Goal: Information Seeking & Learning: Learn about a topic

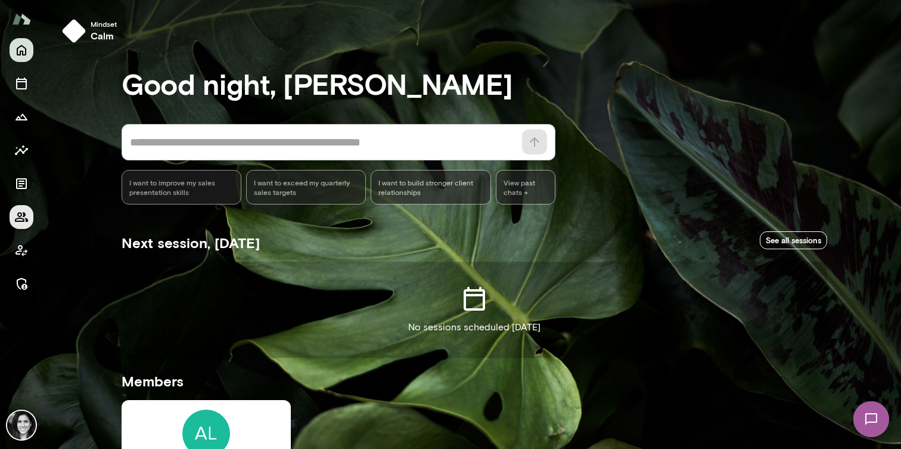
click at [15, 215] on icon "Members" at bounding box center [21, 217] width 14 height 14
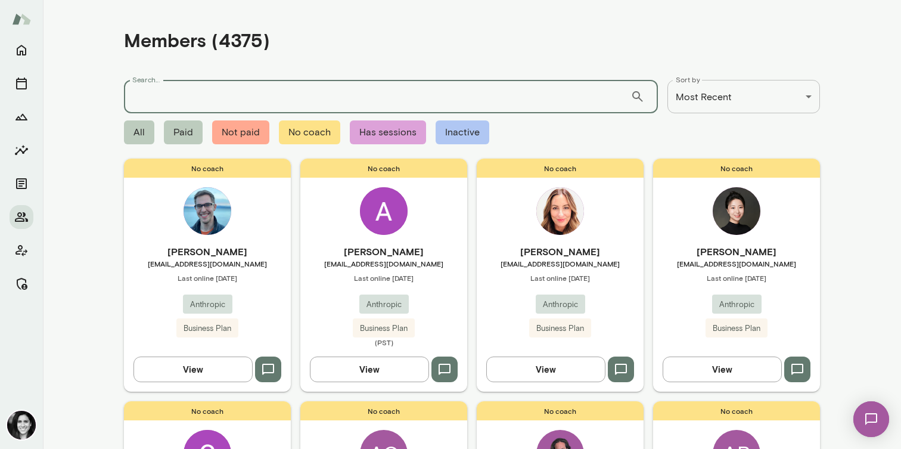
click at [166, 98] on input "Search..." at bounding box center [377, 96] width 507 height 33
click at [124, 166] on span "No coach" at bounding box center [207, 168] width 167 height 19
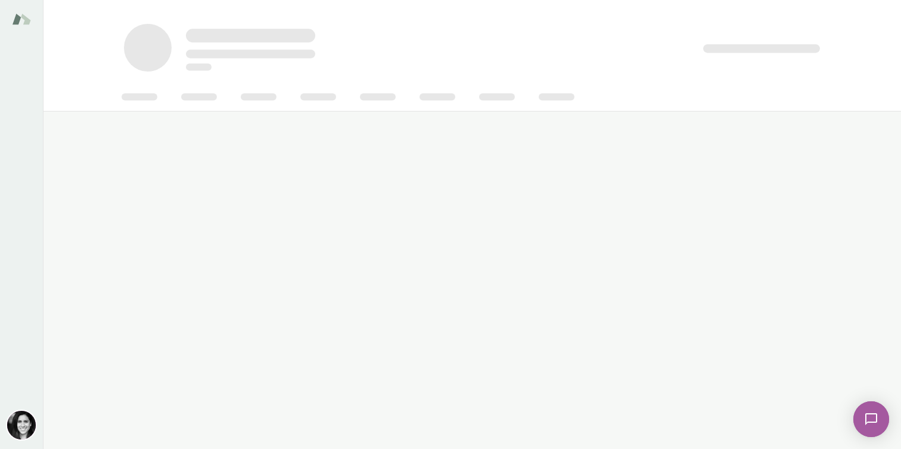
click at [27, 21] on img at bounding box center [21, 19] width 19 height 23
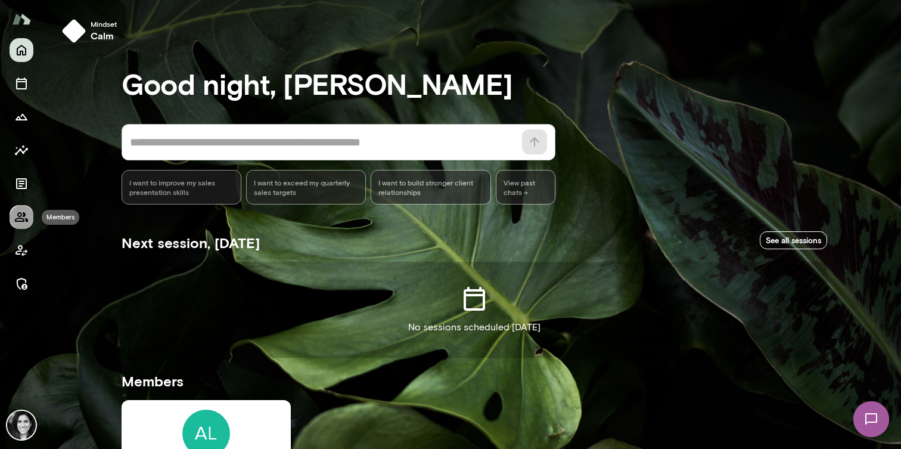
click at [19, 218] on icon "Members" at bounding box center [21, 217] width 13 height 10
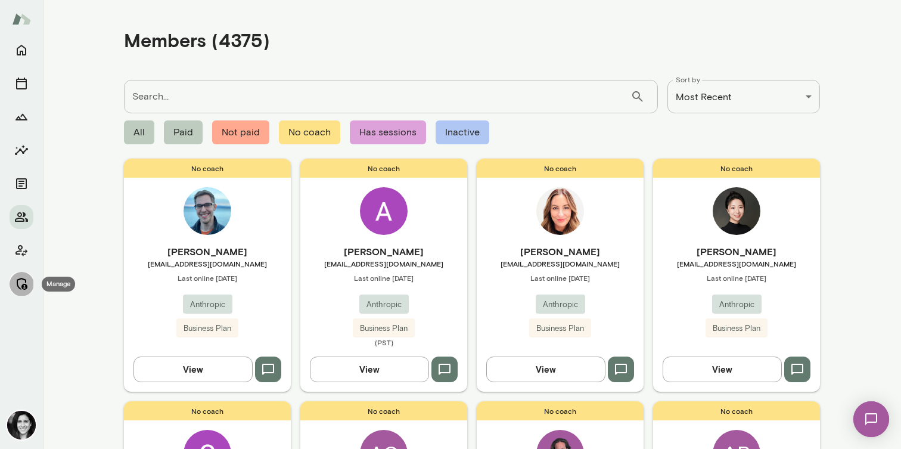
click at [26, 275] on button "Manage" at bounding box center [22, 284] width 24 height 24
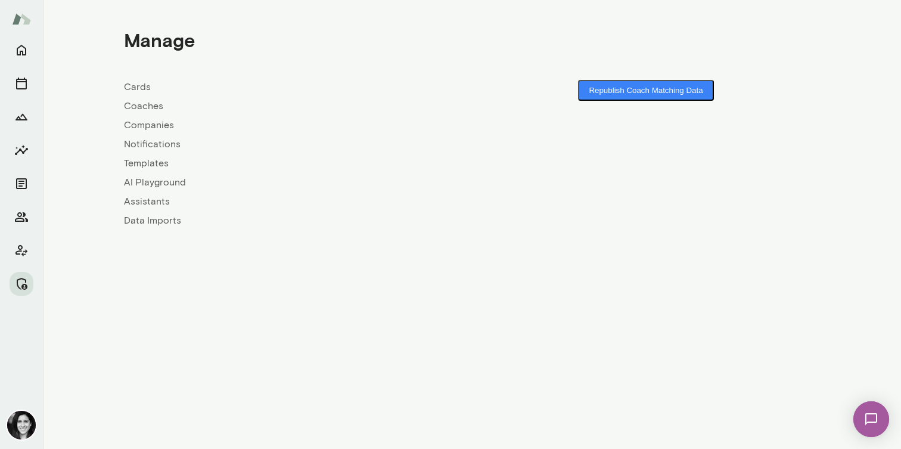
click at [158, 109] on link "Coaches" at bounding box center [298, 106] width 348 height 14
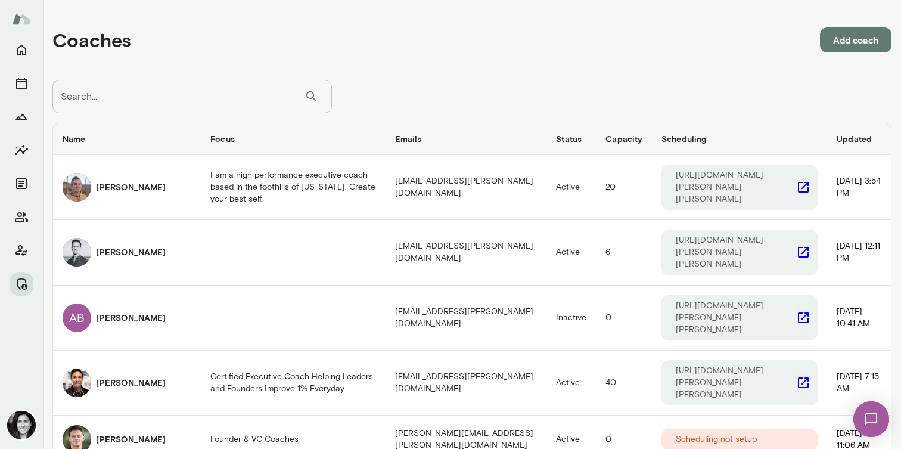
click at [170, 87] on input "Search..." at bounding box center [178, 96] width 252 height 33
type input "******"
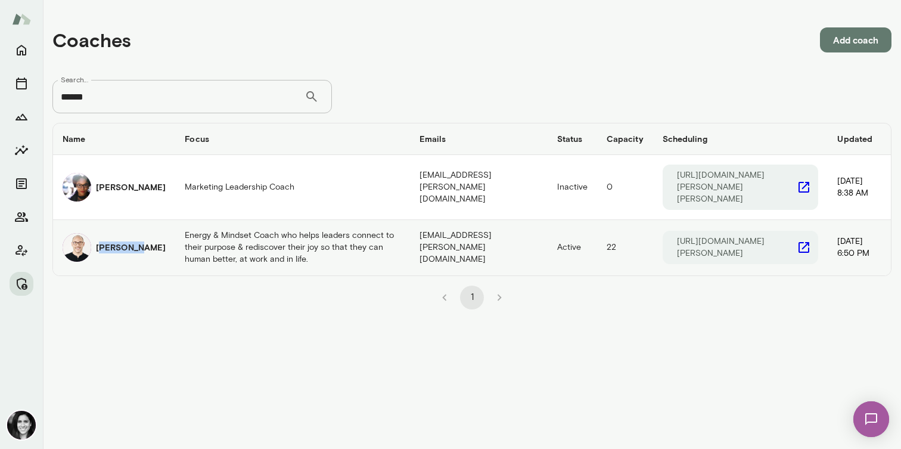
click at [100, 241] on h6 "Michael Wilson" at bounding box center [131, 247] width 70 height 12
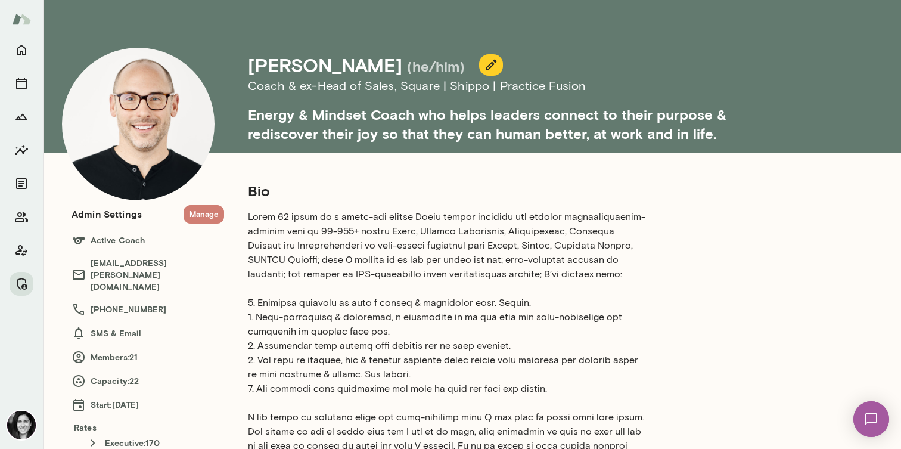
click at [208, 222] on button "Manage" at bounding box center [204, 214] width 41 height 18
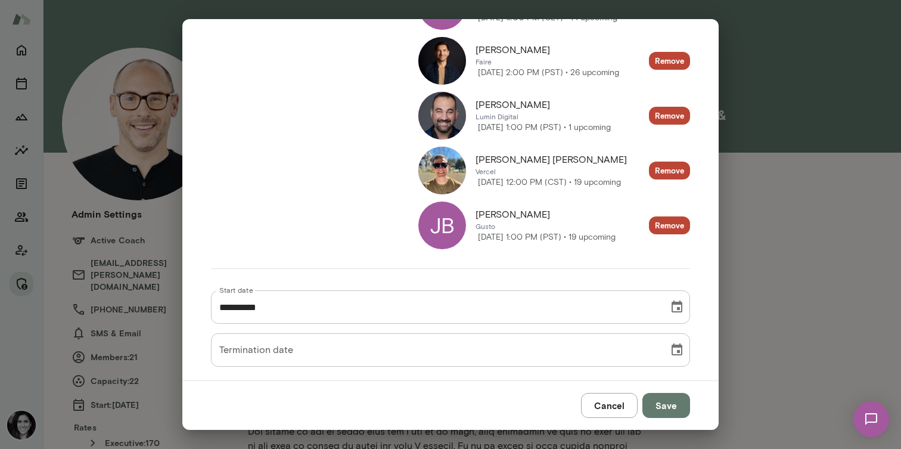
scroll to position [1103, 0]
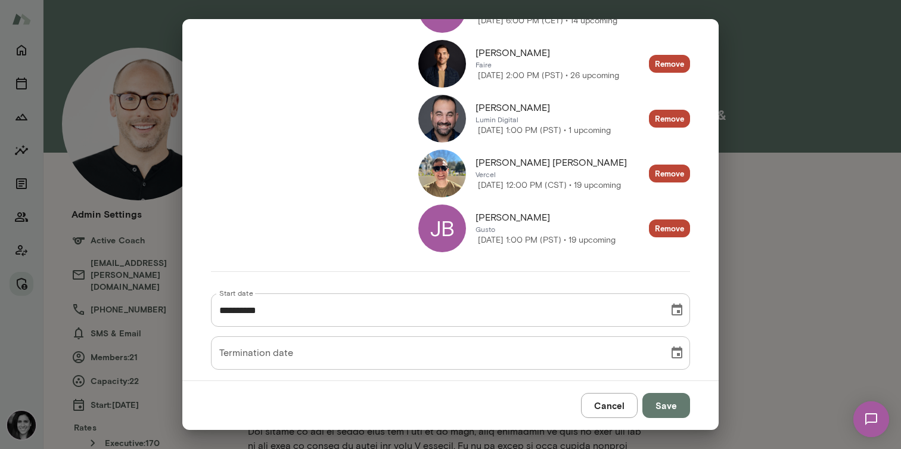
click at [452, 106] on img at bounding box center [442, 119] width 48 height 48
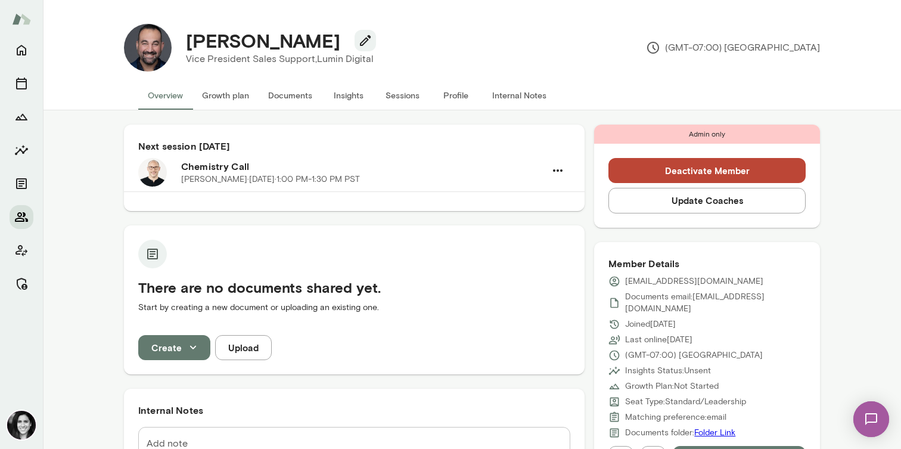
click at [20, 228] on button "Members" at bounding box center [22, 217] width 24 height 24
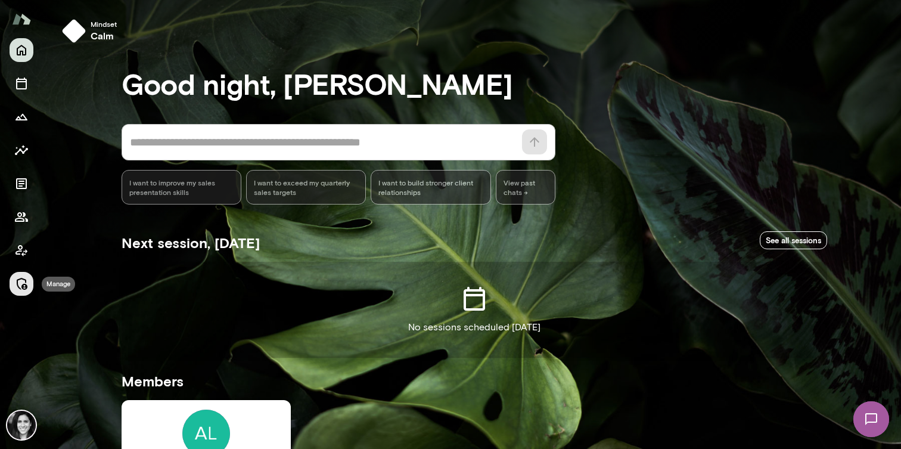
click at [15, 277] on icon "Manage" at bounding box center [21, 284] width 14 height 14
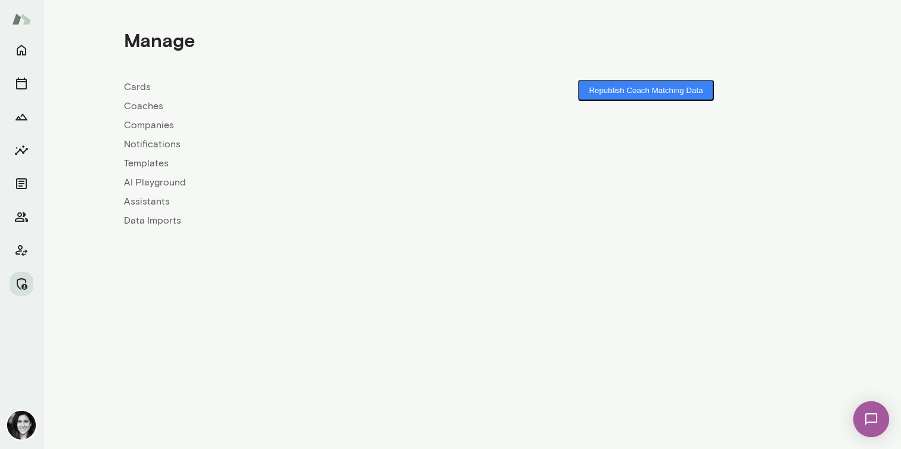
click at [137, 101] on link "Coaches" at bounding box center [298, 106] width 348 height 14
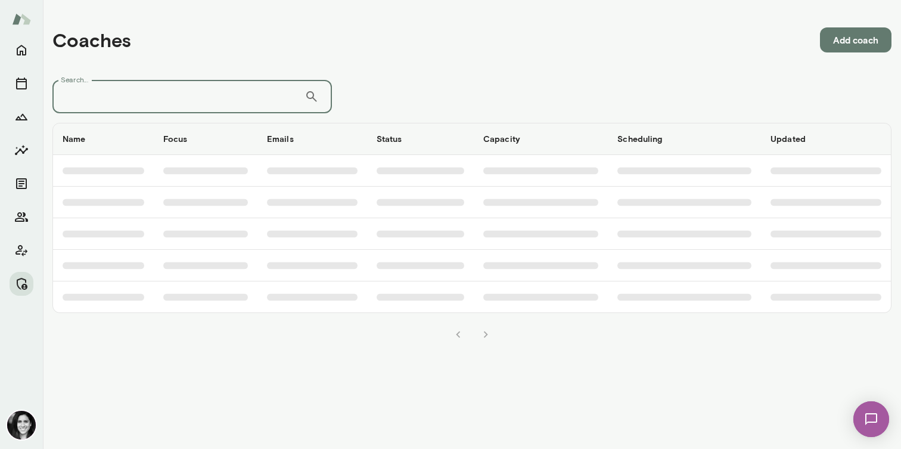
click at [137, 101] on input "Search..." at bounding box center [178, 96] width 252 height 33
type input "**********"
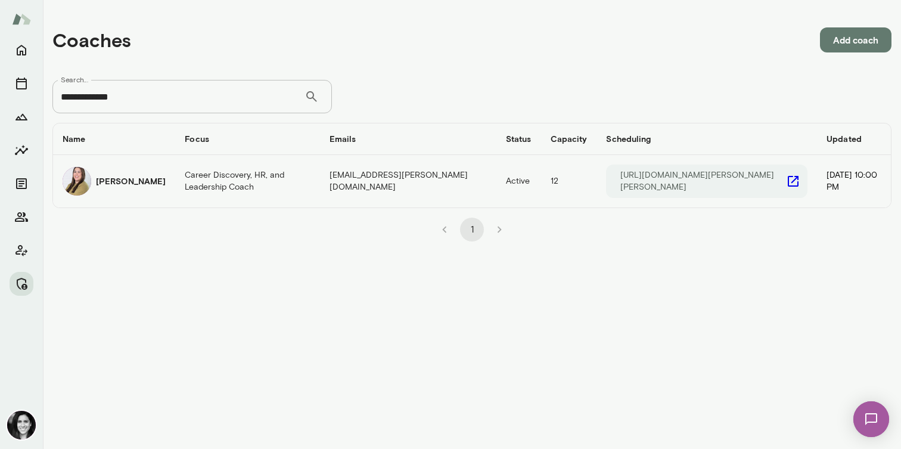
click at [124, 187] on h6 "Michelle Doan" at bounding box center [131, 181] width 70 height 12
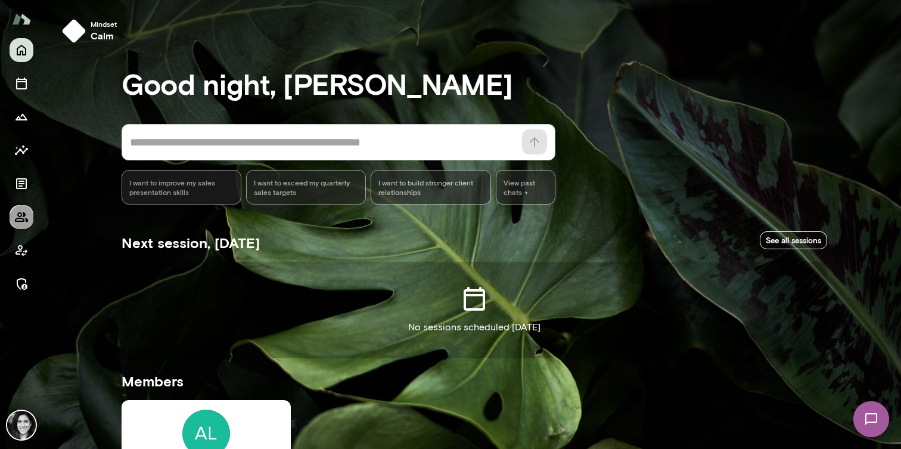
click at [14, 218] on icon "Members" at bounding box center [21, 217] width 14 height 14
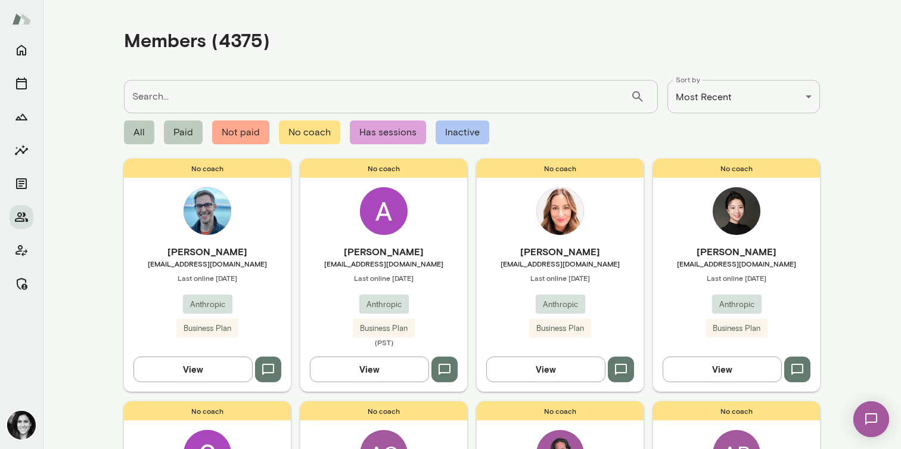
click at [173, 104] on input "Search..." at bounding box center [377, 96] width 507 height 33
type input "******"
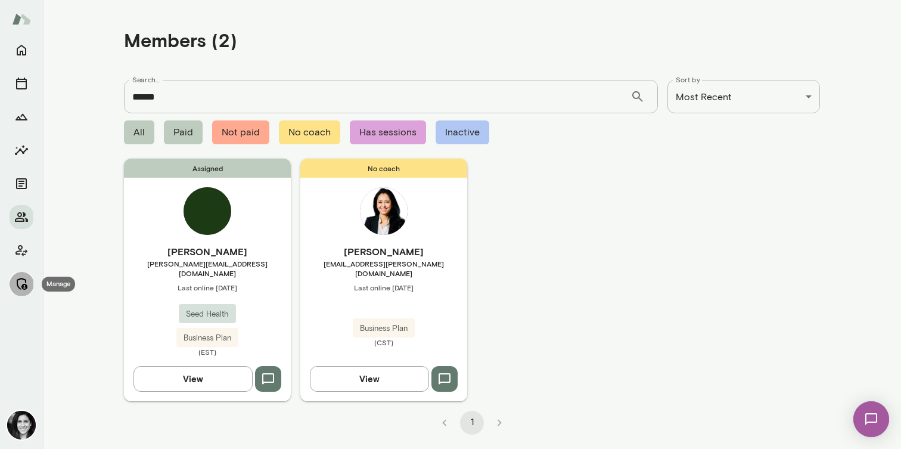
click at [22, 278] on icon "Manage" at bounding box center [21, 284] width 14 height 14
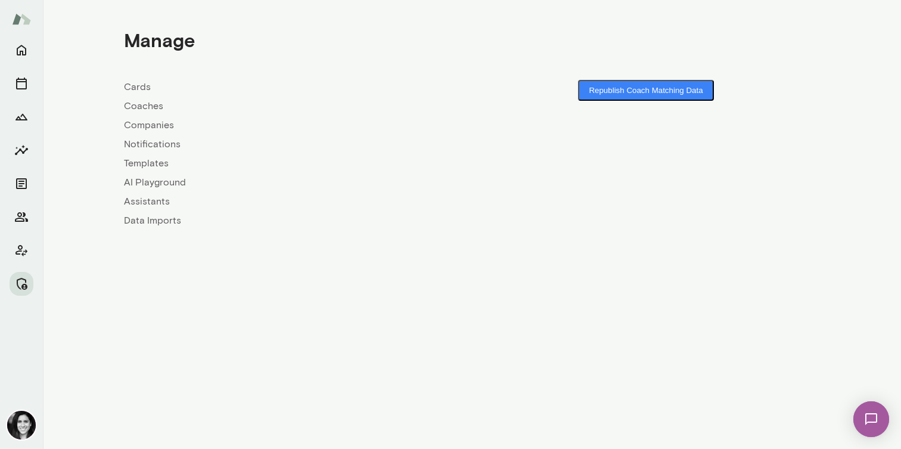
click at [146, 108] on link "Coaches" at bounding box center [298, 106] width 348 height 14
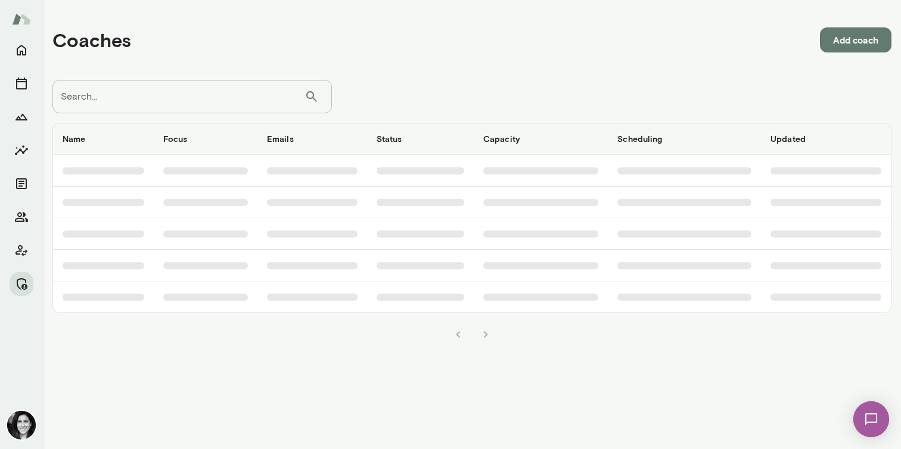
click at [146, 108] on input "Search..." at bounding box center [178, 96] width 252 height 33
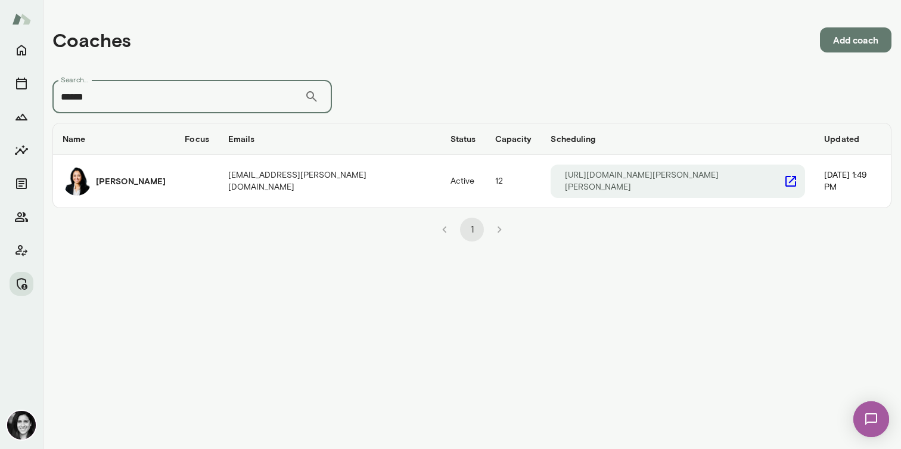
type input "******"
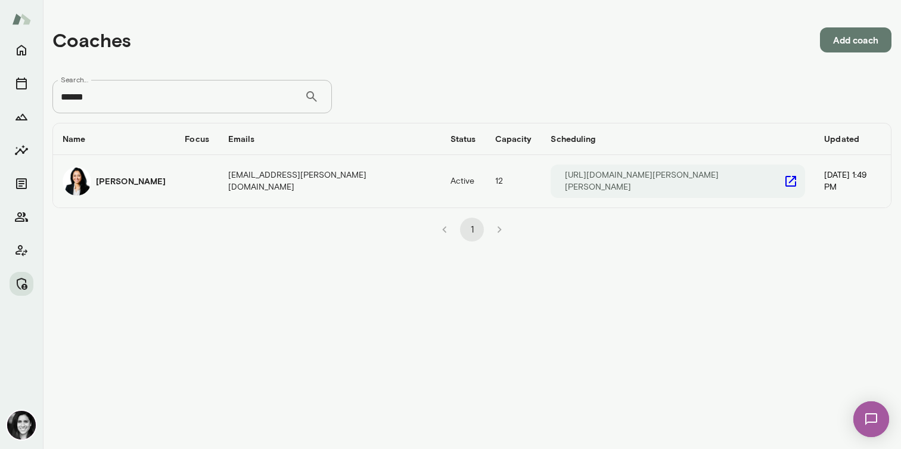
click at [138, 193] on td "Monica Aggarwal" at bounding box center [114, 181] width 122 height 52
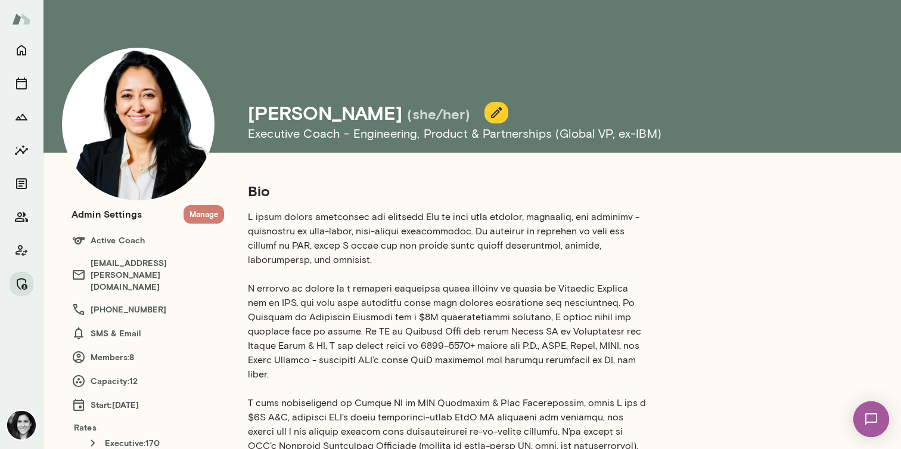
click at [200, 217] on button "Manage" at bounding box center [204, 214] width 41 height 18
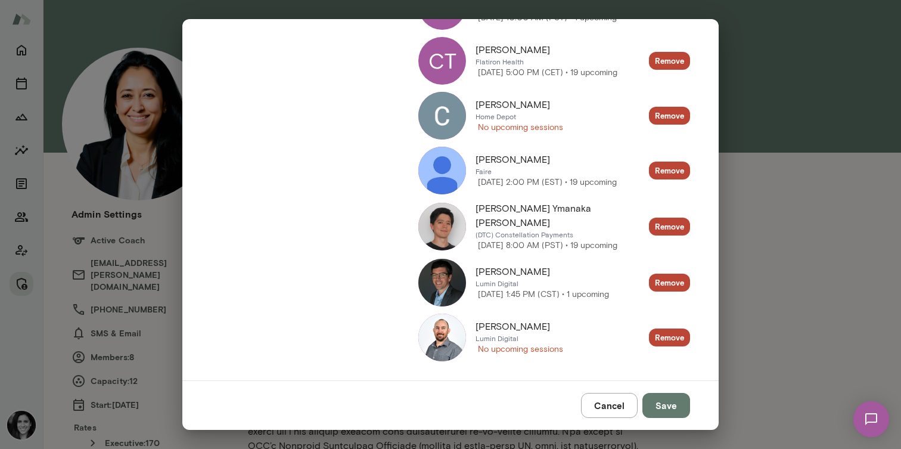
scroll to position [275, 0]
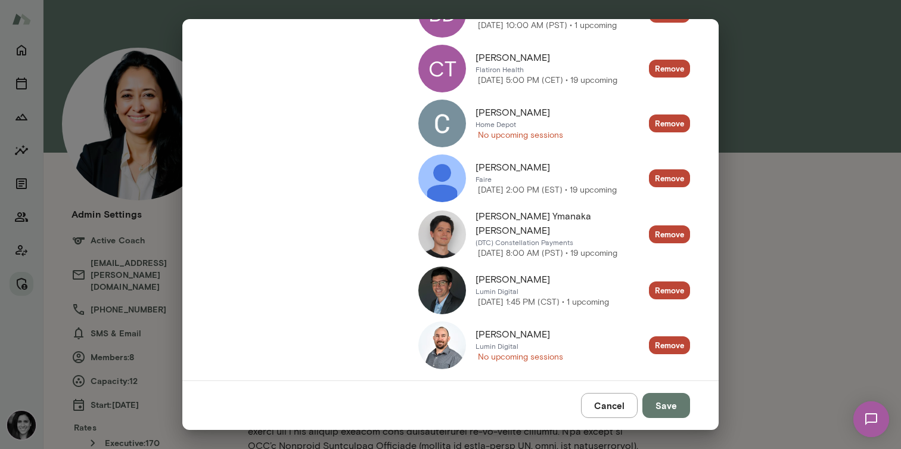
click at [452, 168] on img at bounding box center [442, 178] width 48 height 48
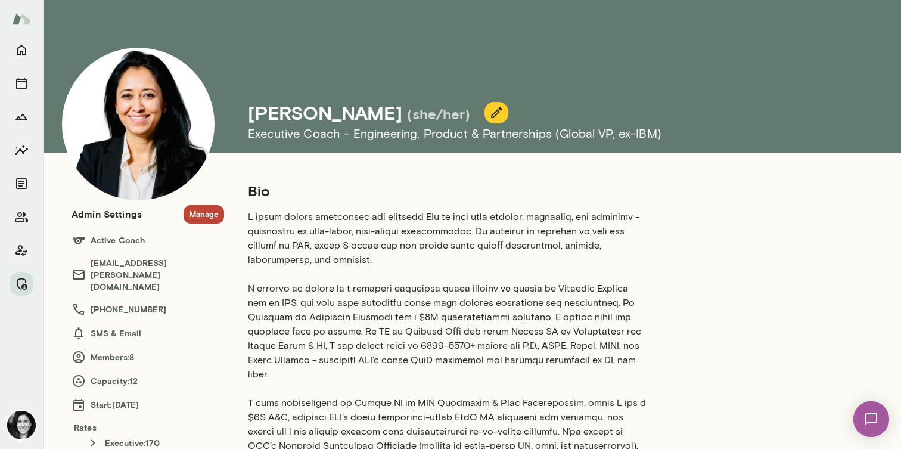
click at [217, 217] on button "Manage" at bounding box center [204, 214] width 41 height 18
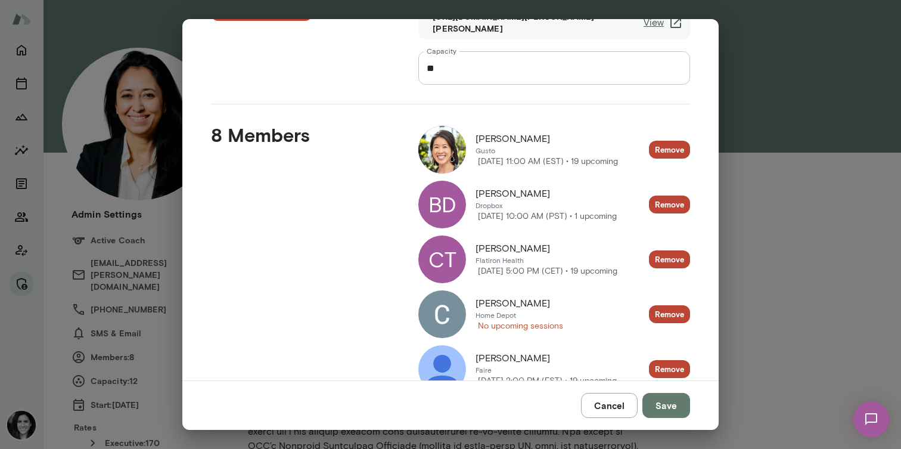
scroll to position [88, 0]
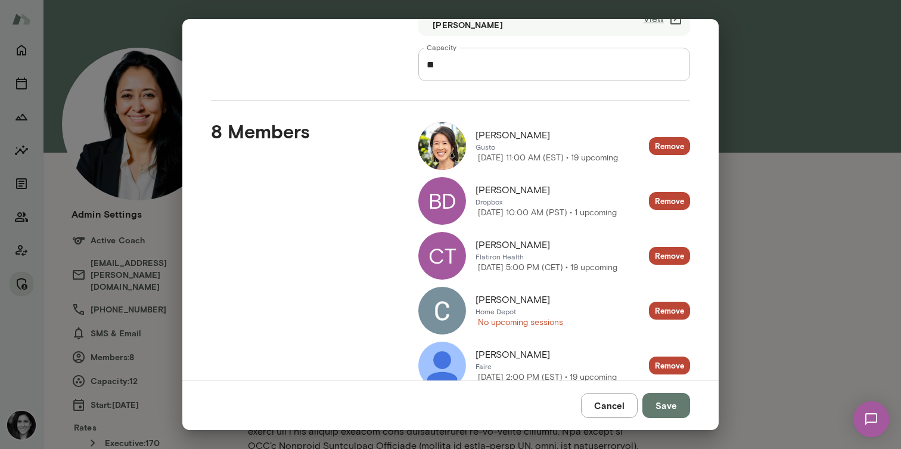
click at [449, 158] on img at bounding box center [442, 146] width 48 height 48
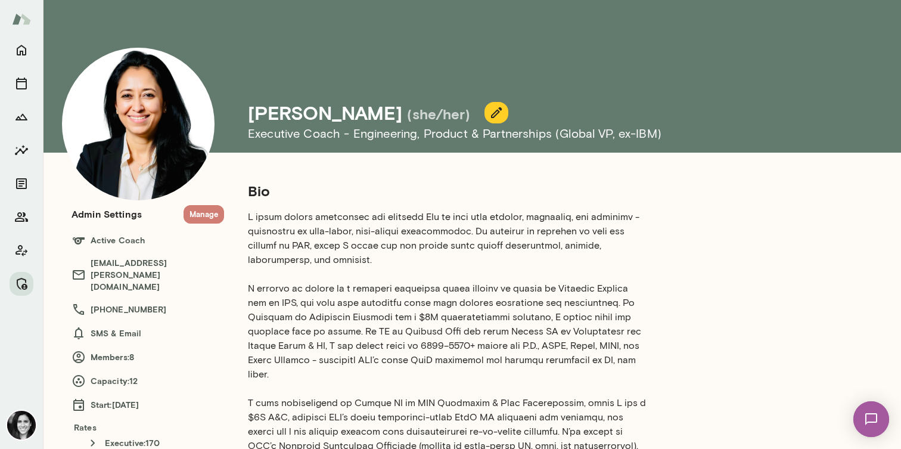
click at [210, 212] on button "Manage" at bounding box center [204, 214] width 41 height 18
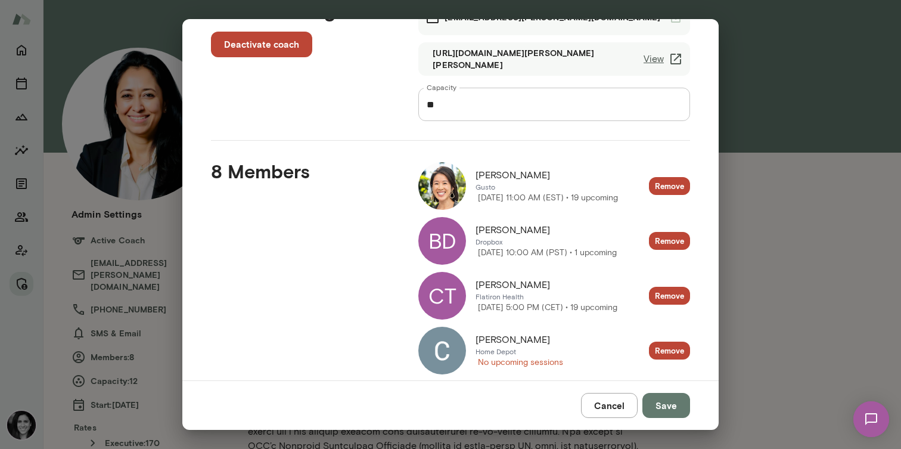
scroll to position [78, 0]
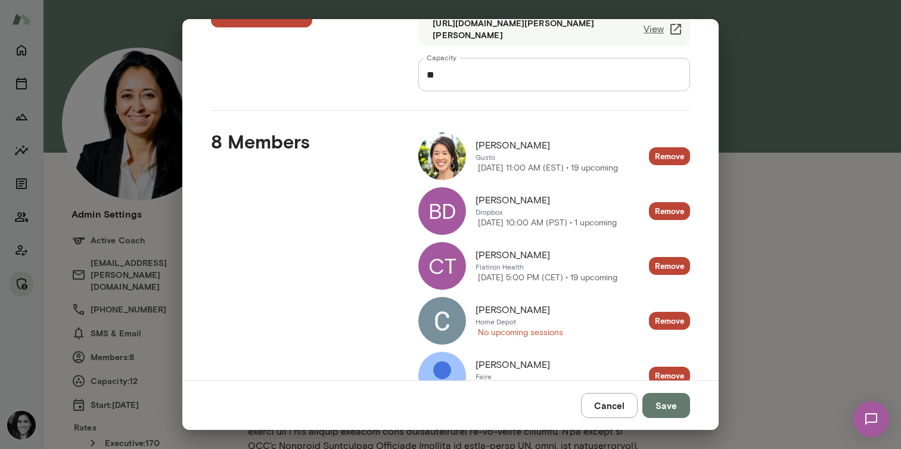
click at [455, 261] on div "CT" at bounding box center [442, 266] width 48 height 48
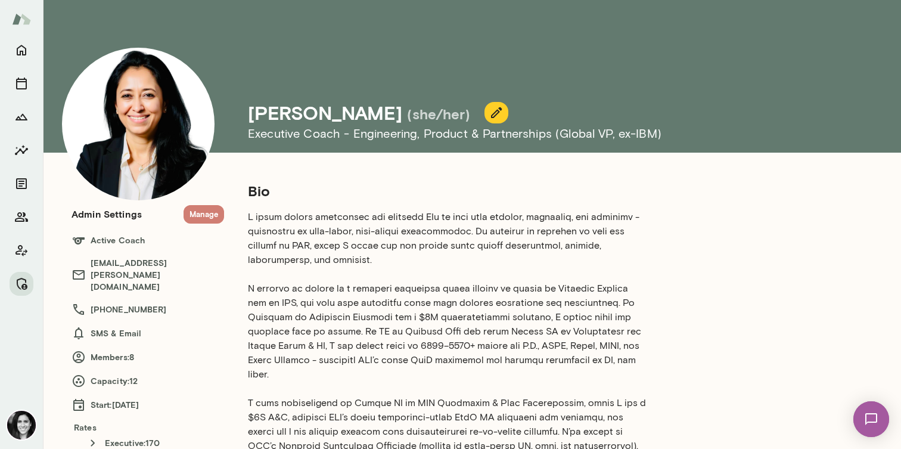
click at [211, 210] on button "Manage" at bounding box center [204, 214] width 41 height 18
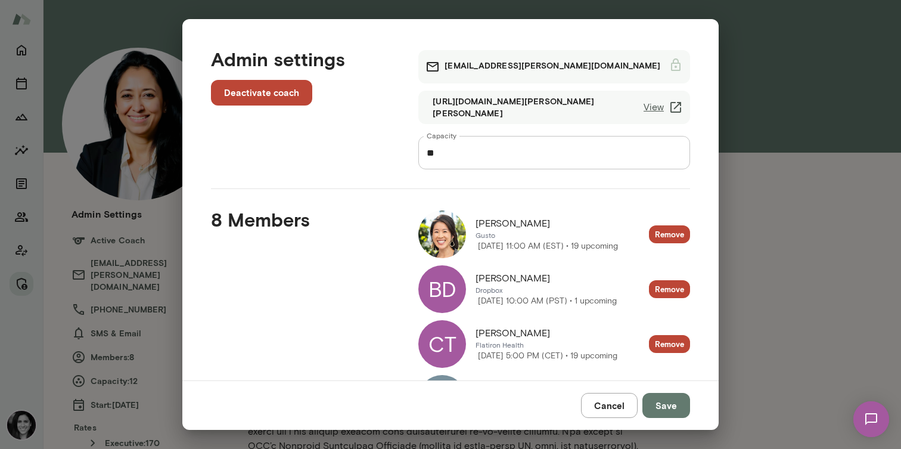
click at [609, 411] on button "Cancel" at bounding box center [609, 405] width 57 height 25
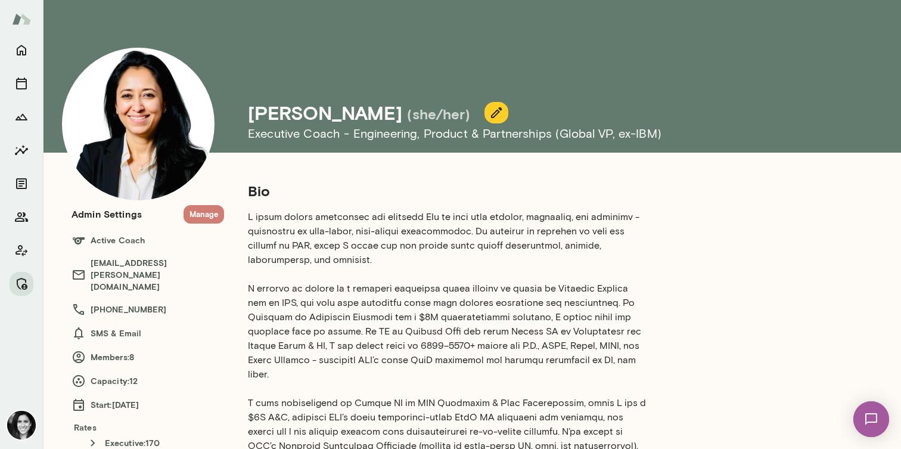
click at [205, 209] on button "Manage" at bounding box center [204, 214] width 41 height 18
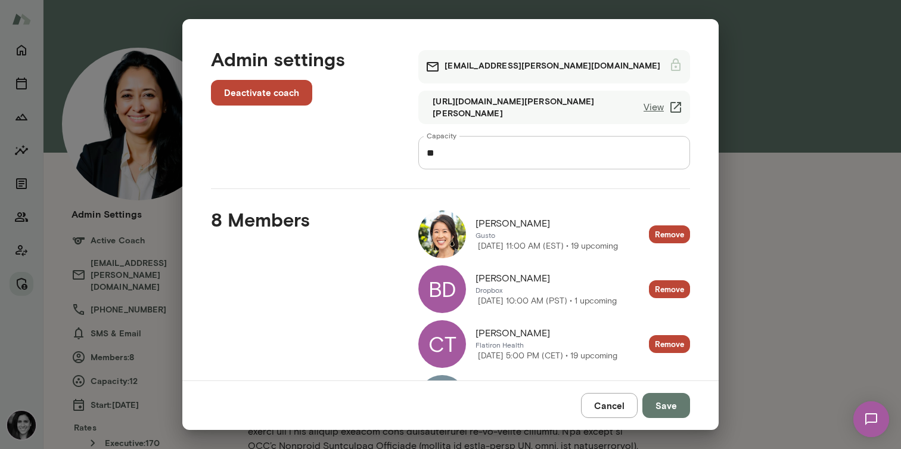
click at [437, 299] on div "BD" at bounding box center [442, 289] width 48 height 48
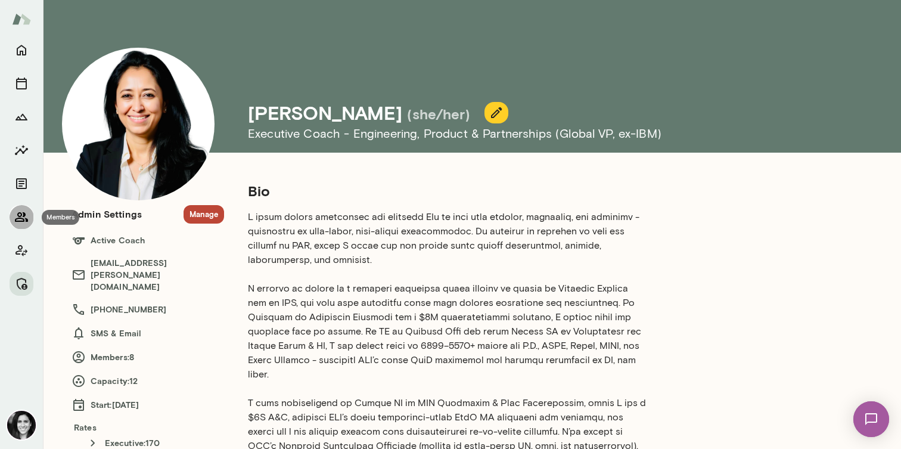
click at [23, 215] on icon "Members" at bounding box center [21, 217] width 14 height 14
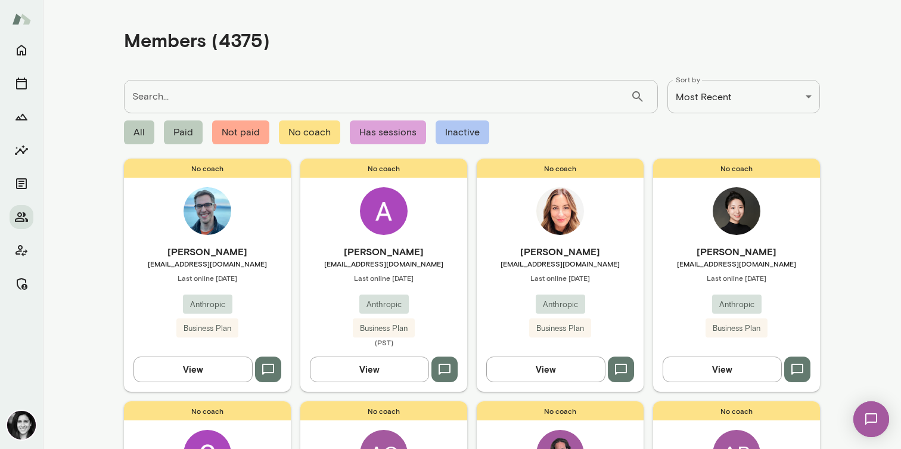
click at [16, 267] on div at bounding box center [22, 167] width 24 height 258
click at [22, 288] on icon "Manage" at bounding box center [22, 284] width 11 height 12
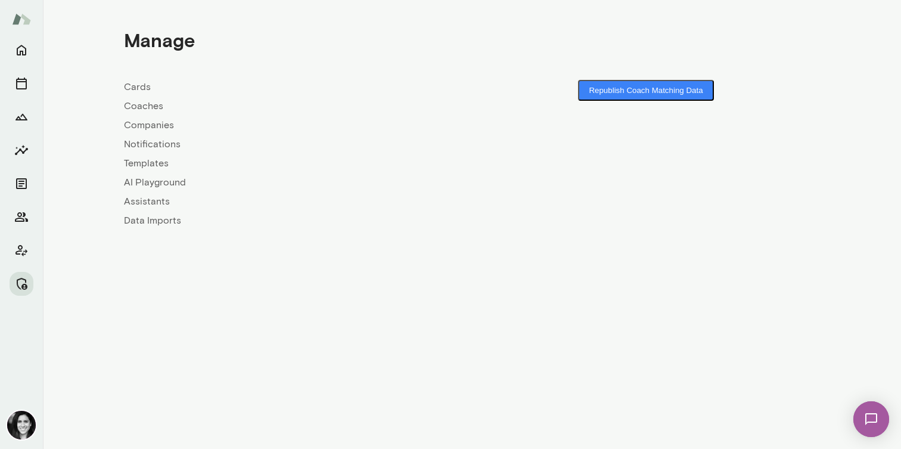
click at [150, 113] on div "Cards Coaches Companies Notifications Templates AI Playground Assistants Data I…" at bounding box center [298, 154] width 348 height 148
click at [151, 106] on link "Coaches" at bounding box center [298, 106] width 348 height 14
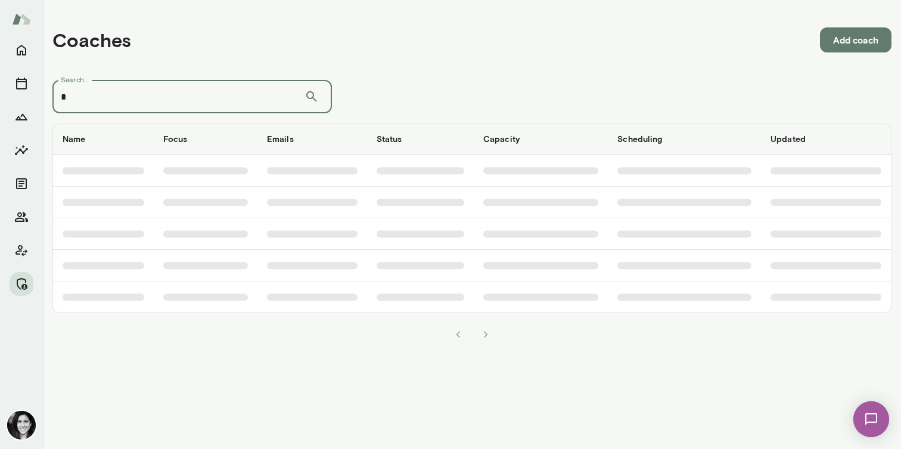
click at [151, 106] on input "*" at bounding box center [178, 96] width 252 height 33
type input "*****"
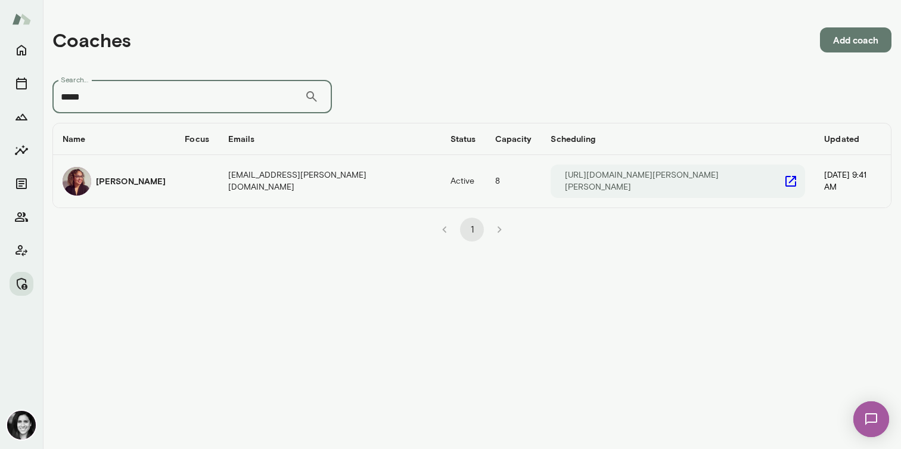
click at [159, 171] on div "Safaa Khairalla" at bounding box center [114, 181] width 103 height 29
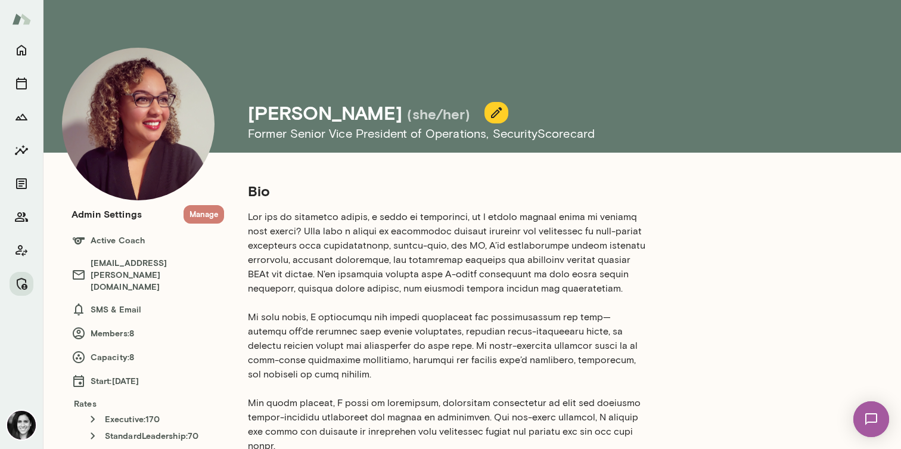
click at [197, 215] on button "Manage" at bounding box center [204, 214] width 41 height 18
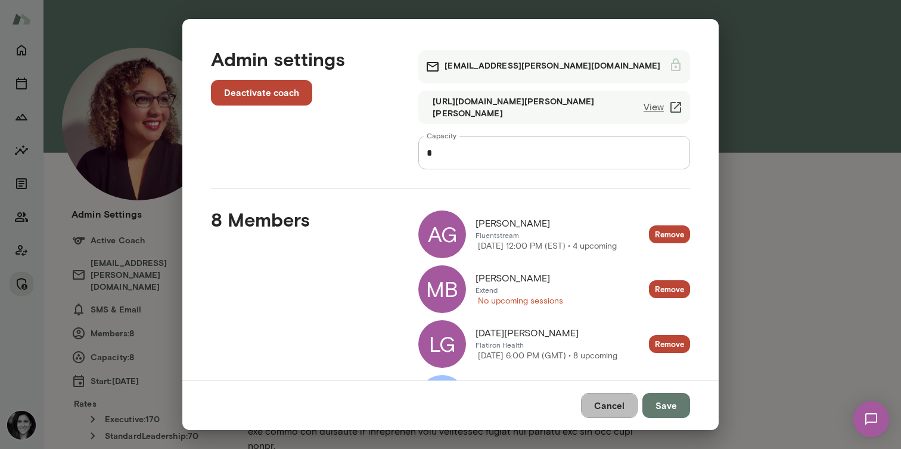
click at [603, 410] on button "Cancel" at bounding box center [609, 405] width 57 height 25
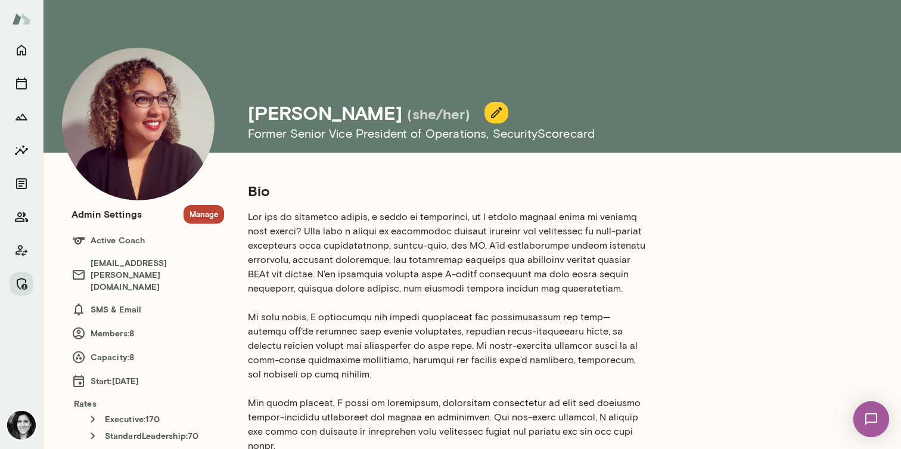
click at [10, 224] on div at bounding box center [22, 167] width 24 height 258
click at [21, 220] on icon "Members" at bounding box center [21, 217] width 14 height 14
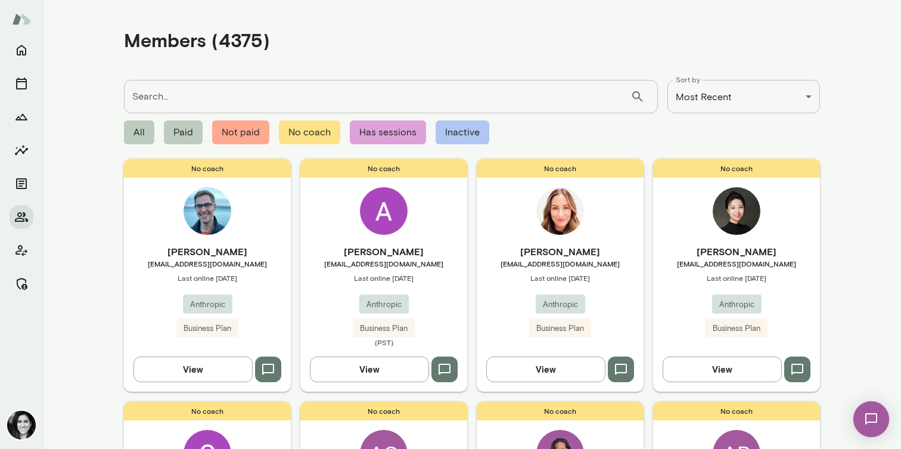
click at [200, 110] on input "Search..." at bounding box center [377, 96] width 507 height 33
type input "********"
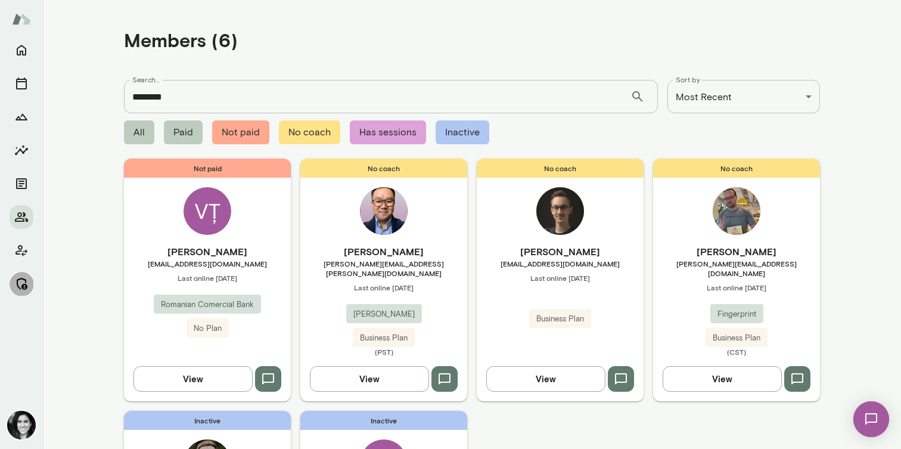
click at [24, 283] on icon "Manage" at bounding box center [21, 284] width 14 height 14
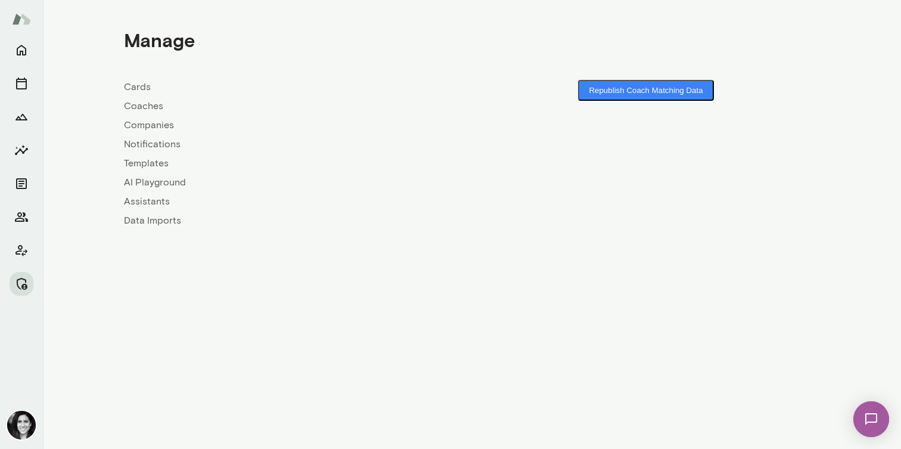
click at [156, 107] on link "Coaches" at bounding box center [298, 106] width 348 height 14
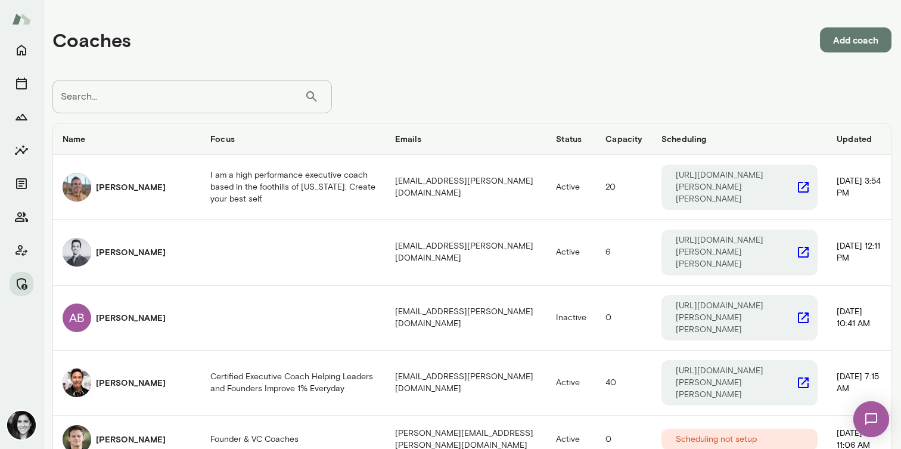
click at [156, 107] on input "Search..." at bounding box center [178, 96] width 252 height 33
type input "********"
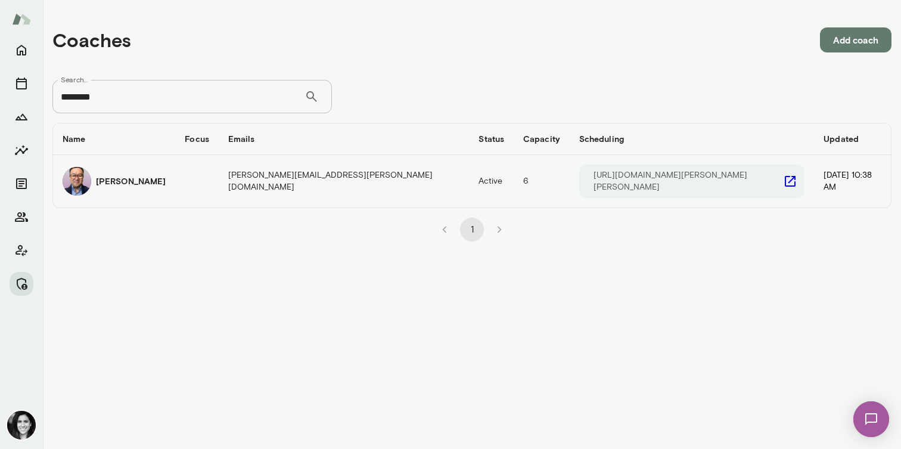
click at [148, 173] on div "Valentin Wu" at bounding box center [114, 181] width 103 height 29
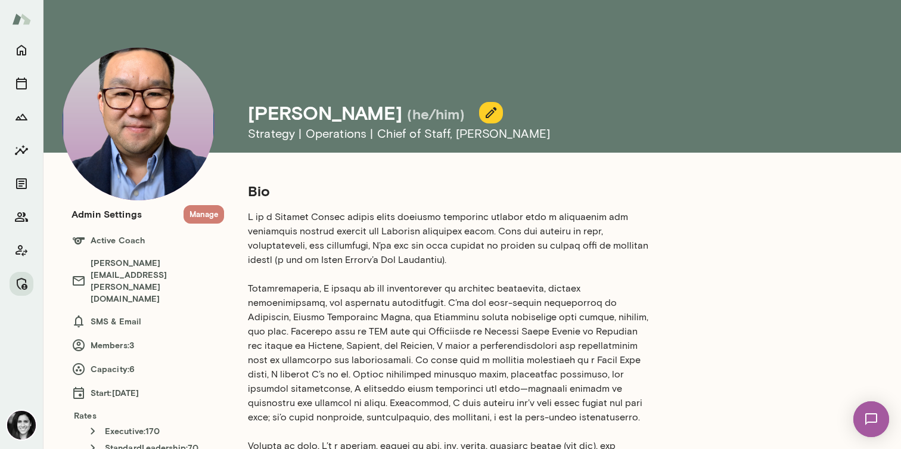
click at [216, 216] on button "Manage" at bounding box center [204, 214] width 41 height 18
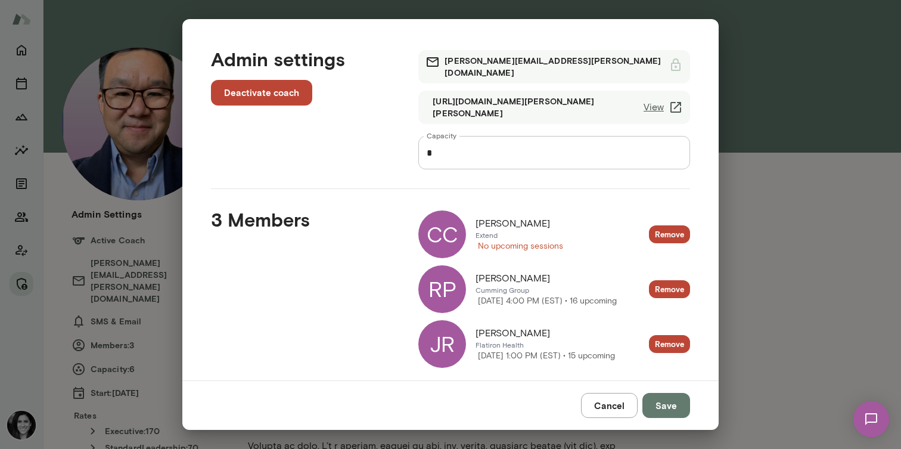
click at [443, 346] on div "JR" at bounding box center [442, 344] width 48 height 48
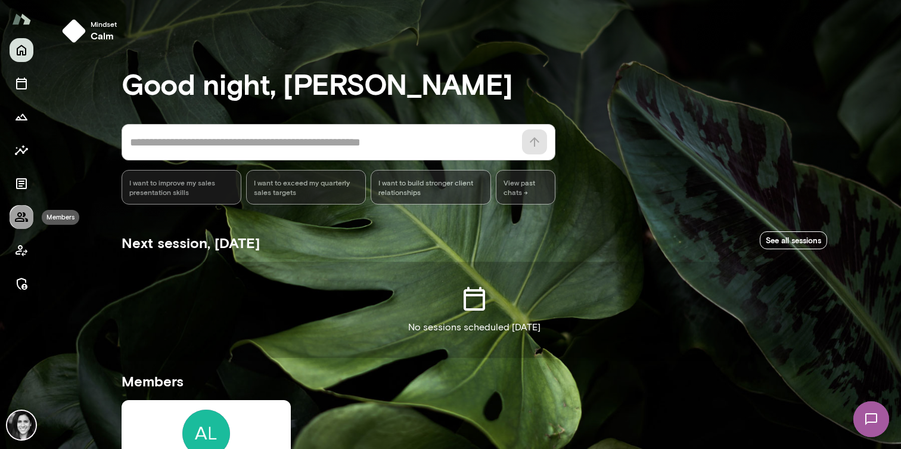
click at [20, 215] on icon "Members" at bounding box center [21, 217] width 14 height 14
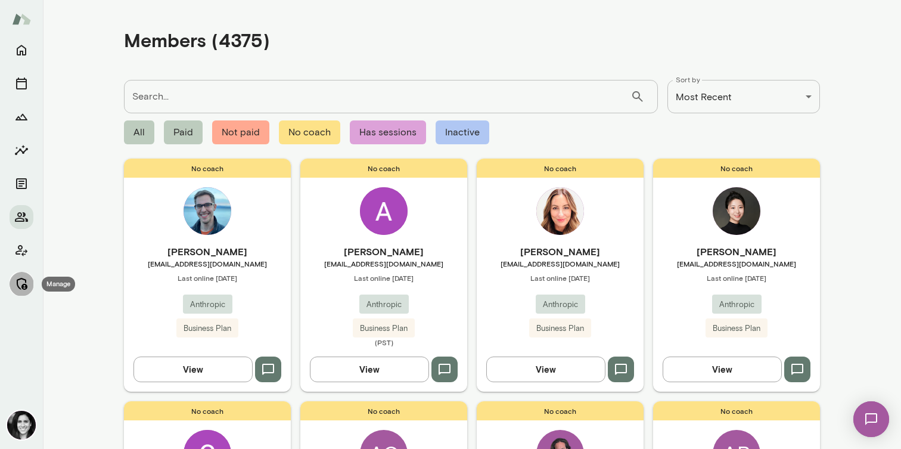
click at [28, 281] on icon "Manage" at bounding box center [21, 284] width 14 height 14
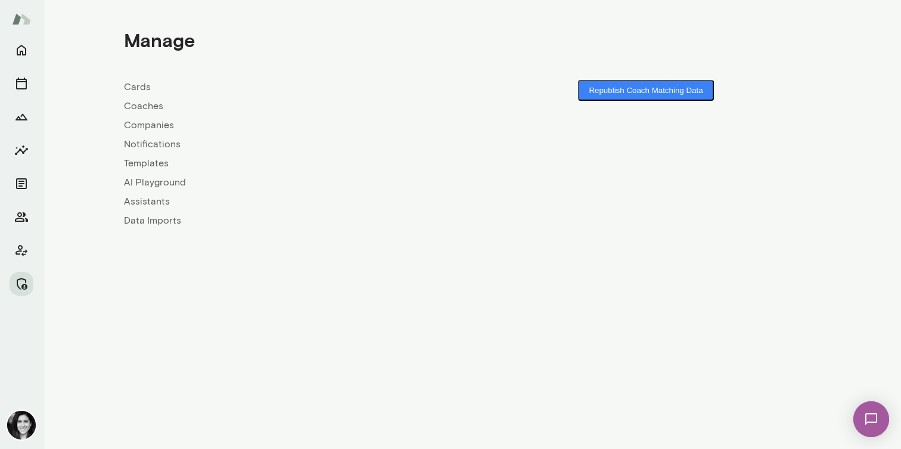
click at [150, 108] on link "Coaches" at bounding box center [298, 106] width 348 height 14
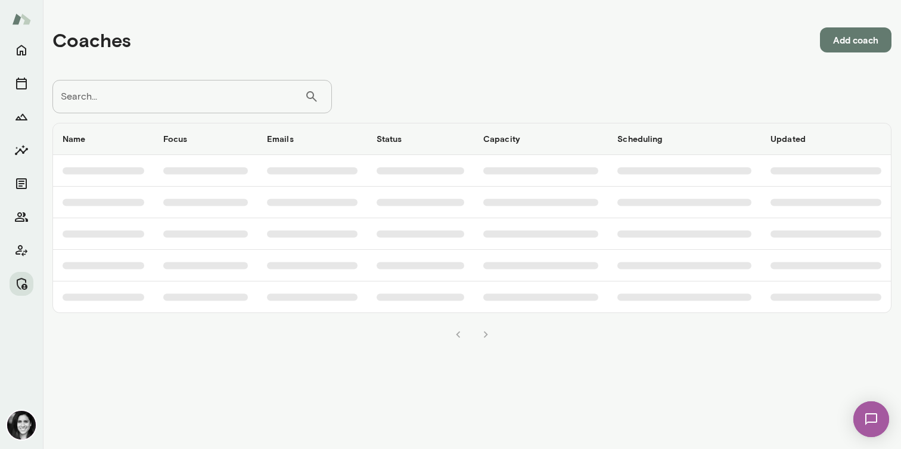
click at [162, 104] on input "Search..." at bounding box center [178, 96] width 252 height 33
type input "**********"
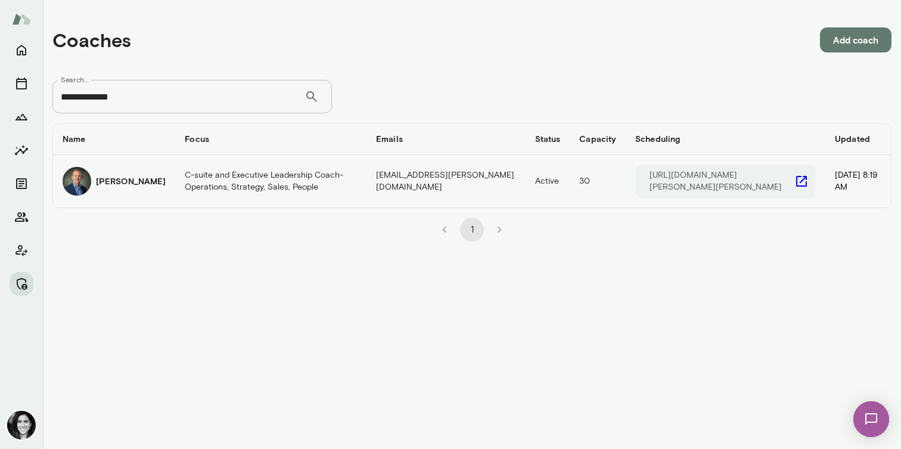
click at [200, 175] on td "C-suite and Executive Leadership Coach- Operations, Strategy, Sales, People" at bounding box center [270, 181] width 191 height 52
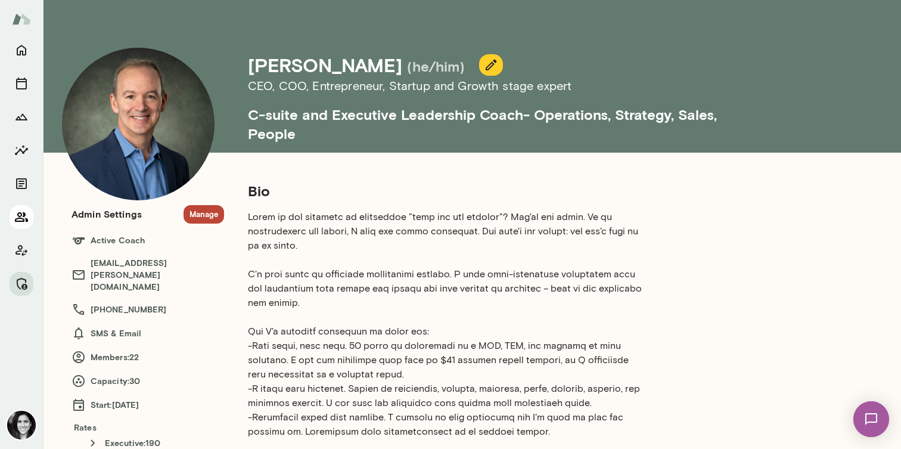
click at [26, 221] on icon "Members" at bounding box center [21, 217] width 13 height 10
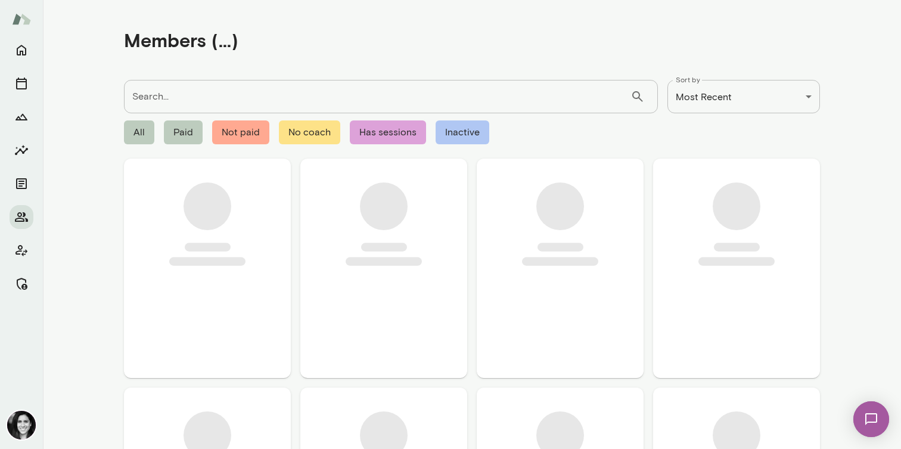
click at [172, 73] on div "**********" at bounding box center [472, 114] width 696 height 88
click at [165, 95] on input "Search..." at bounding box center [377, 96] width 507 height 33
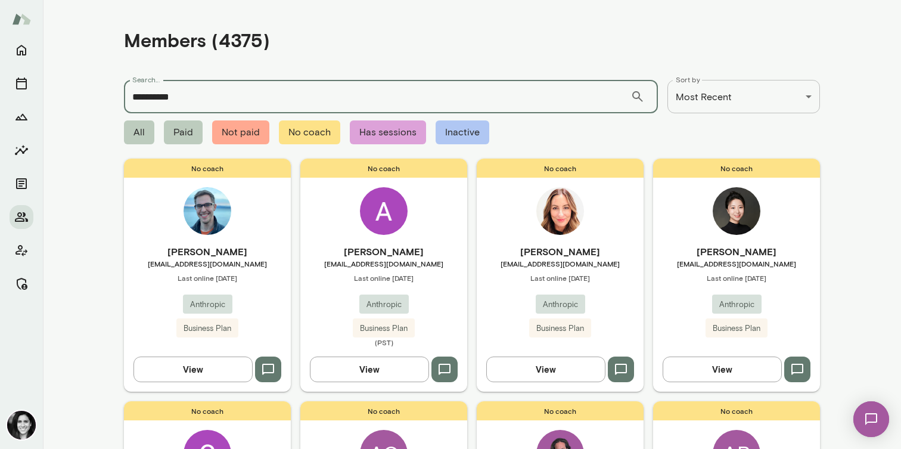
type input "**********"
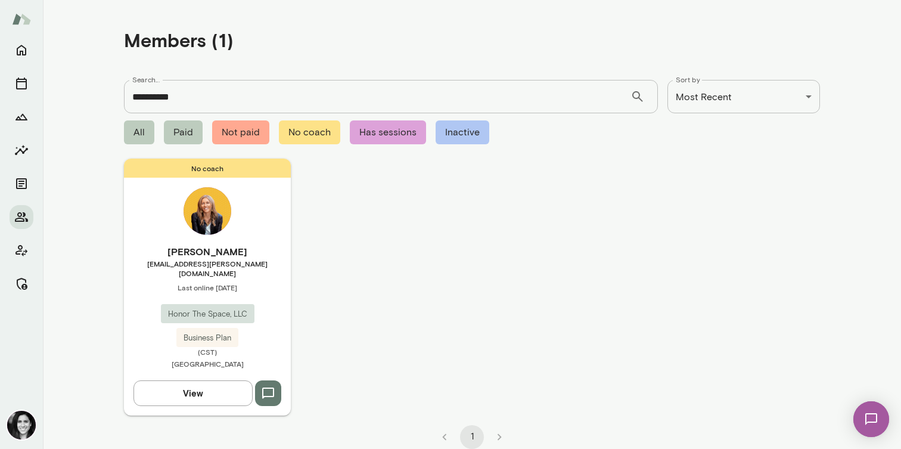
click at [184, 206] on img at bounding box center [208, 211] width 48 height 48
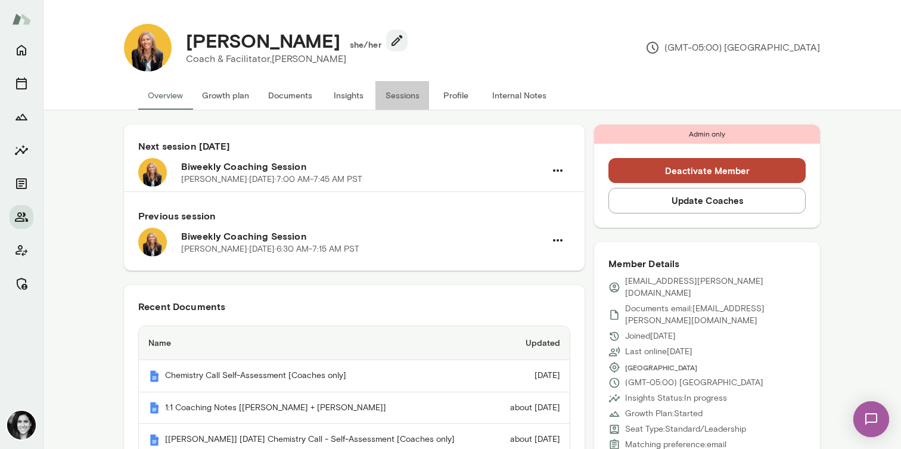
click at [408, 93] on button "Sessions" at bounding box center [403, 95] width 54 height 29
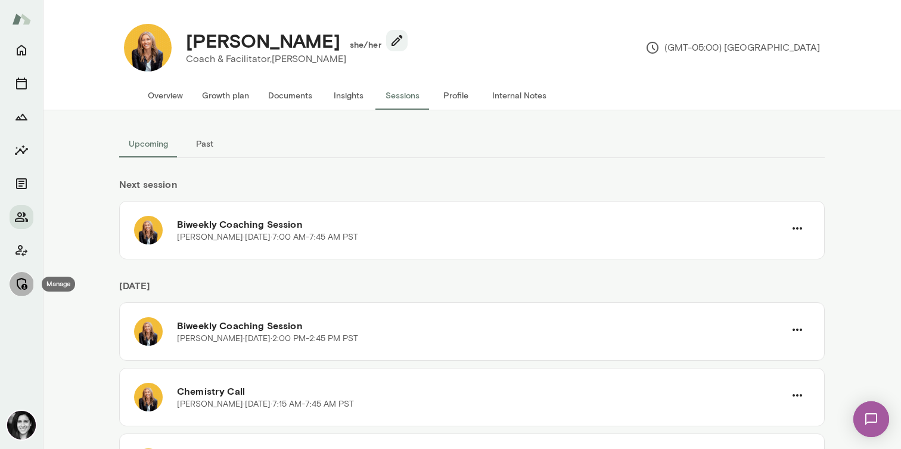
click at [22, 273] on button "Manage" at bounding box center [22, 284] width 24 height 24
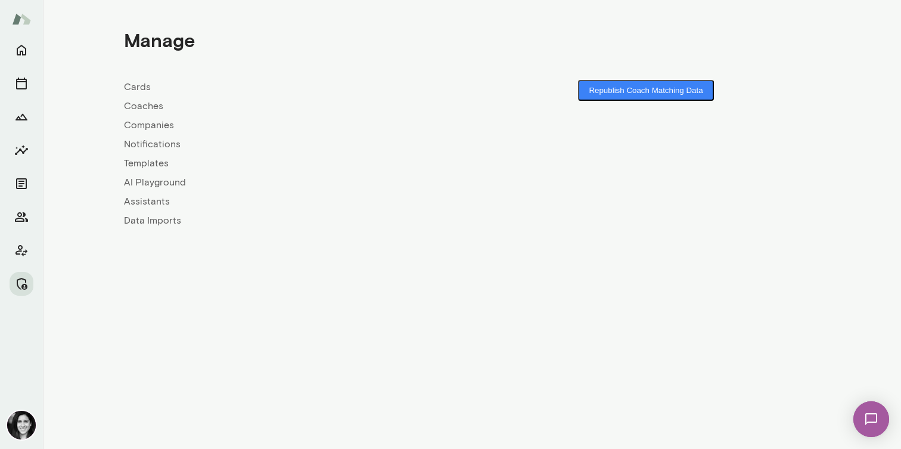
click at [148, 106] on link "Coaches" at bounding box center [298, 106] width 348 height 14
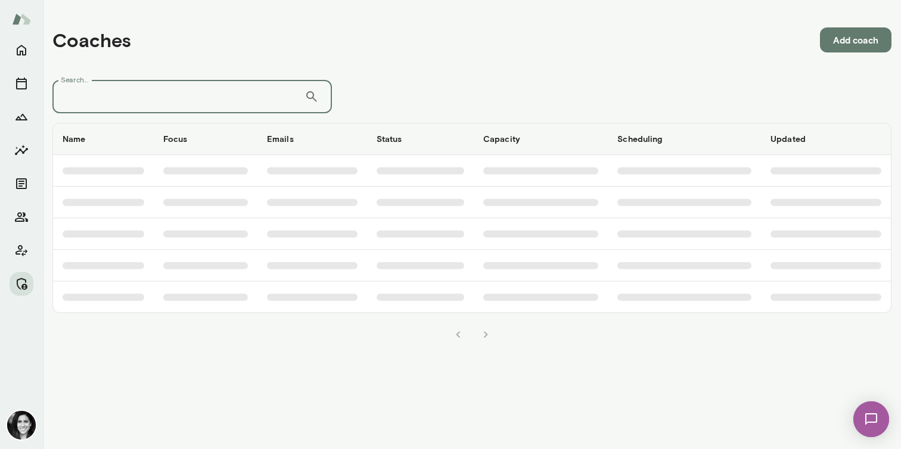
click at [156, 100] on input "Search..." at bounding box center [178, 96] width 252 height 33
type input "**********"
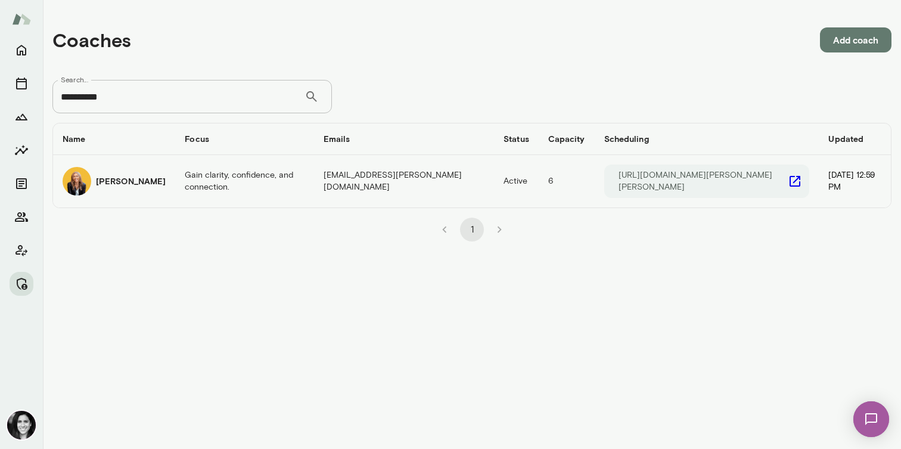
click at [144, 175] on div "[PERSON_NAME]" at bounding box center [114, 181] width 103 height 29
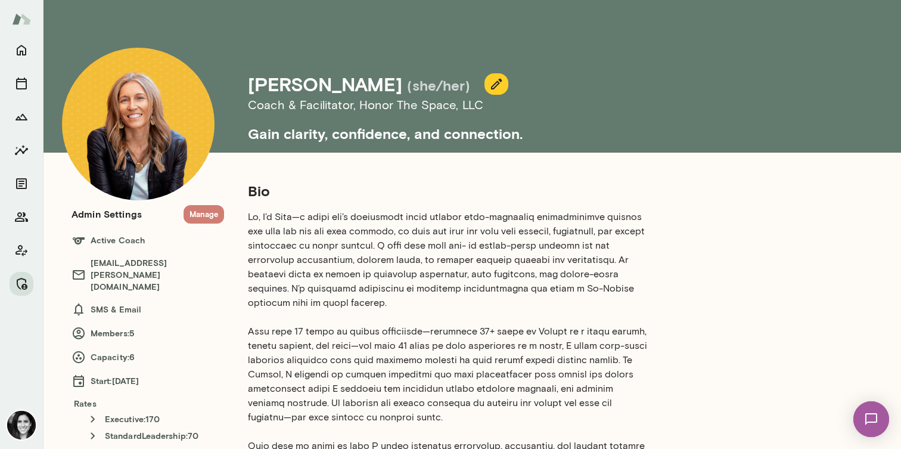
click at [205, 206] on button "Manage" at bounding box center [204, 214] width 41 height 18
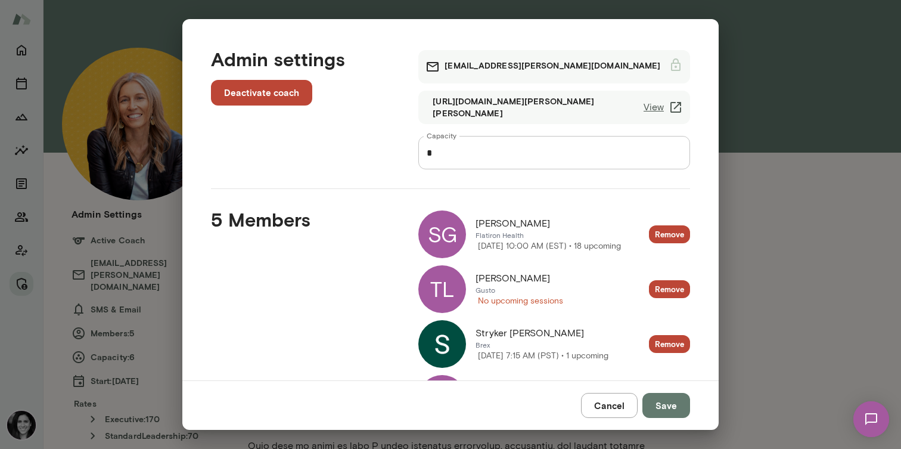
click at [597, 414] on button "Cancel" at bounding box center [609, 405] width 57 height 25
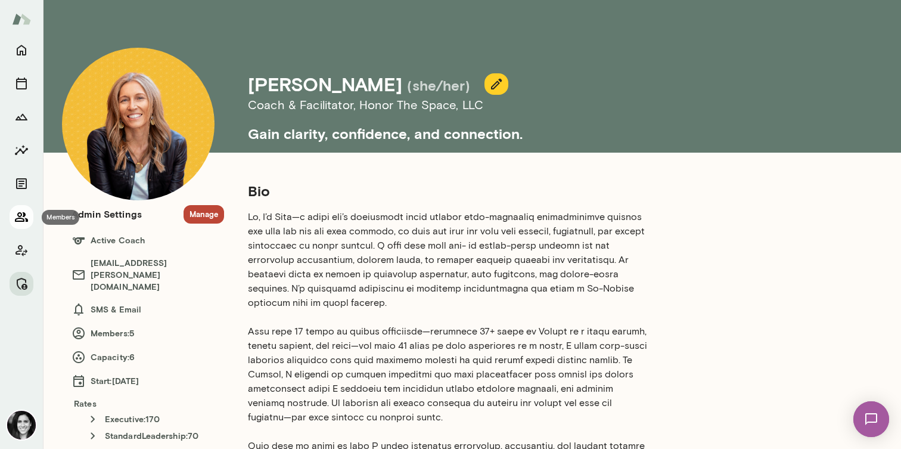
click at [18, 211] on icon "Members" at bounding box center [21, 217] width 14 height 14
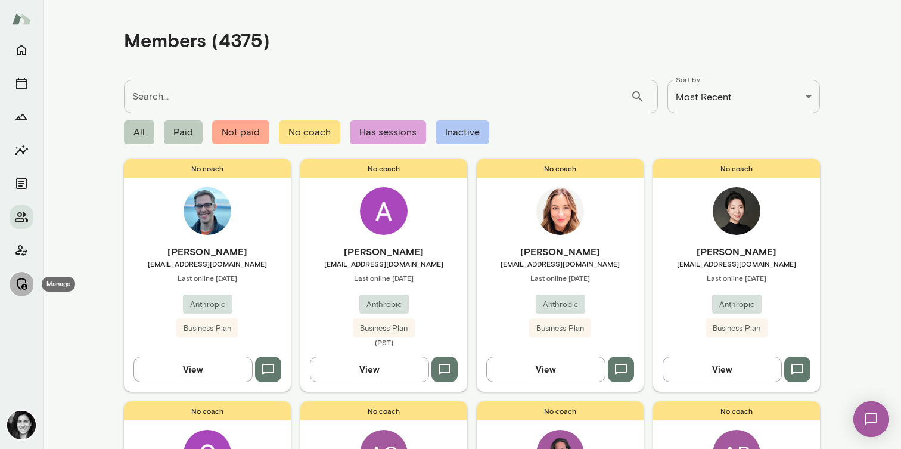
click at [26, 275] on button "Manage" at bounding box center [22, 284] width 24 height 24
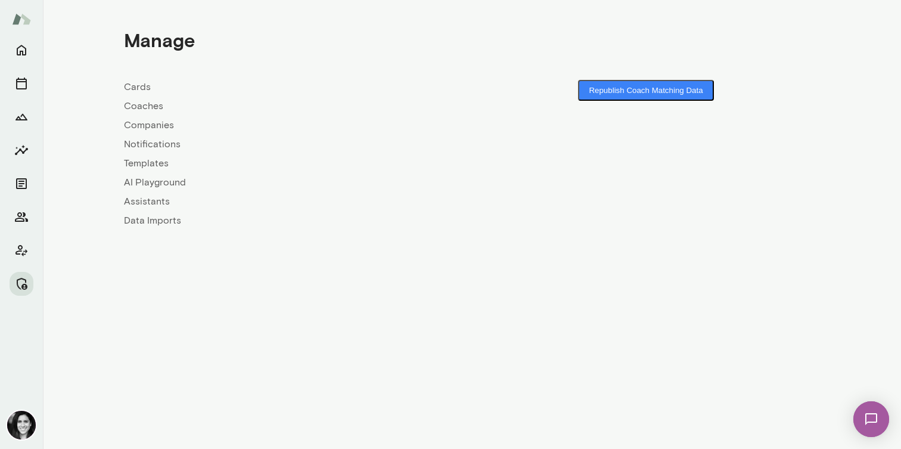
click at [134, 117] on div "Cards Coaches Companies Notifications Templates AI Playground Assistants Data I…" at bounding box center [298, 154] width 348 height 148
click at [141, 110] on link "Coaches" at bounding box center [298, 106] width 348 height 14
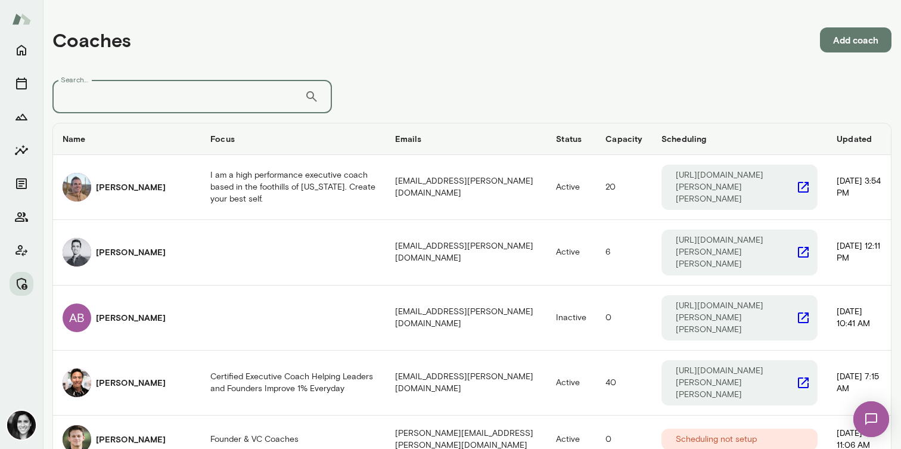
click at [112, 111] on input "Search..." at bounding box center [178, 96] width 252 height 33
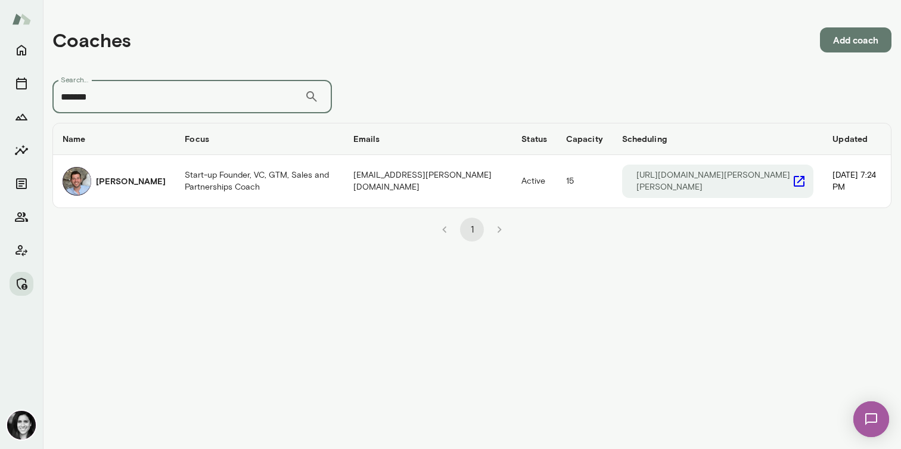
type input "*******"
click at [115, 133] on h6 "Name" at bounding box center [114, 139] width 103 height 12
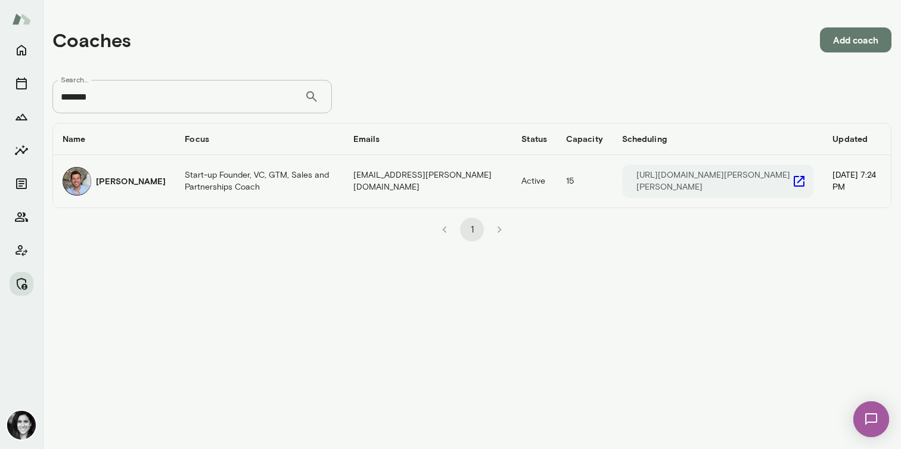
click at [116, 168] on div "[PERSON_NAME]" at bounding box center [114, 181] width 103 height 29
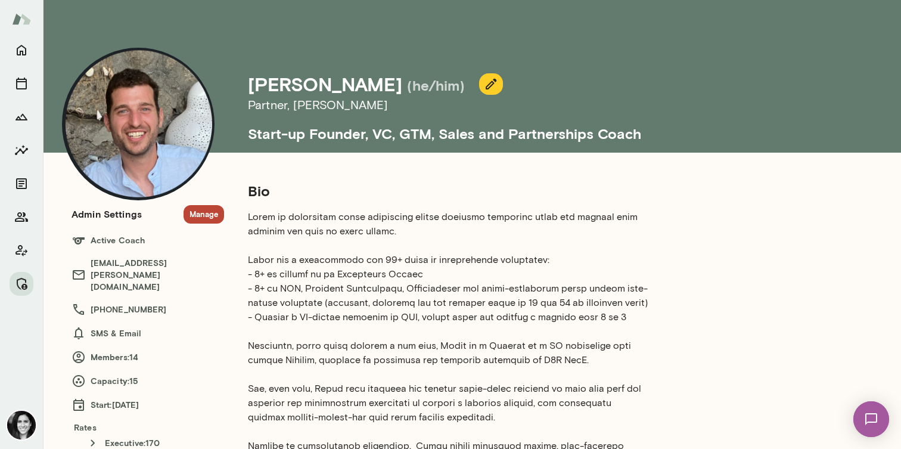
click at [213, 210] on button "Manage" at bounding box center [204, 214] width 41 height 18
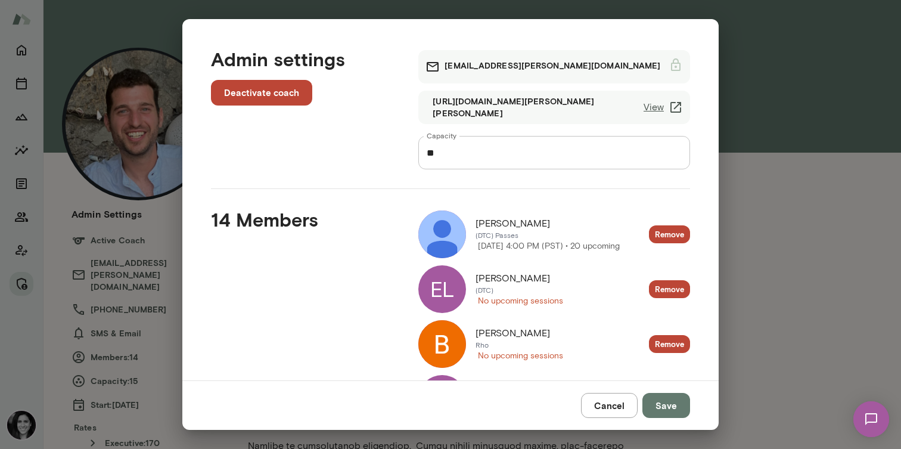
click at [594, 399] on button "Cancel" at bounding box center [609, 405] width 57 height 25
